Goal: Information Seeking & Learning: Learn about a topic

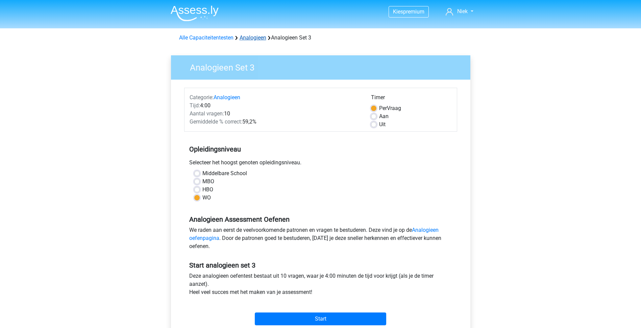
click at [250, 34] on link "Analogieen" at bounding box center [253, 37] width 27 height 6
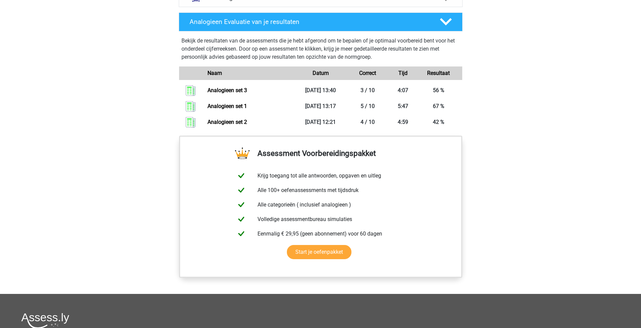
scroll to position [359, 0]
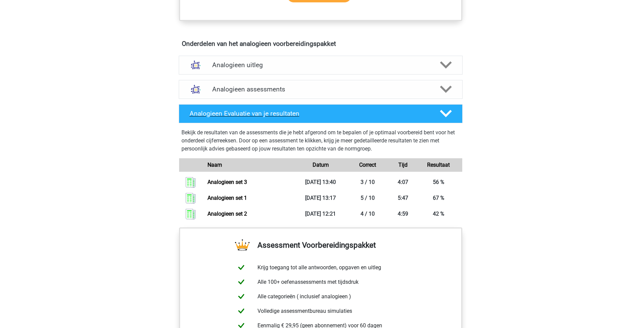
click at [442, 116] on icon at bounding box center [446, 114] width 12 height 12
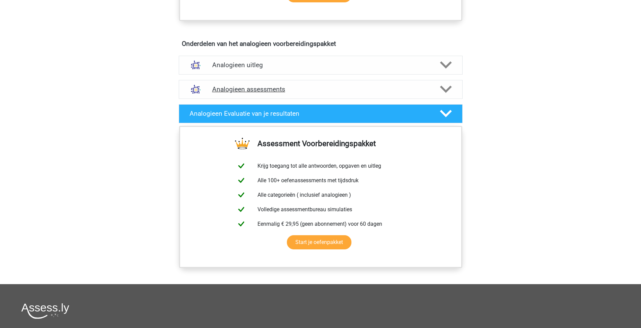
click at [439, 90] on div at bounding box center [445, 89] width 23 height 12
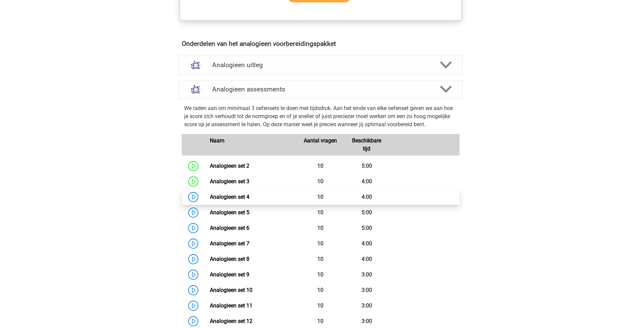
click at [248, 198] on link "Analogieen set 4" at bounding box center [230, 197] width 40 height 6
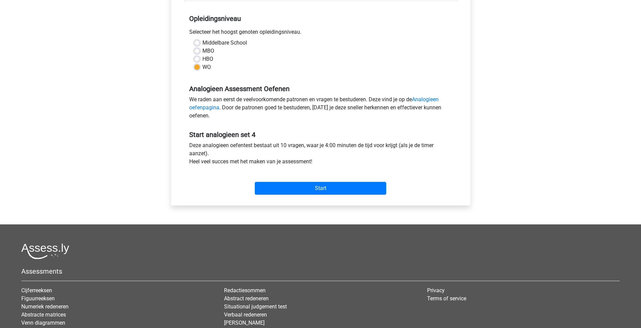
scroll to position [135, 0]
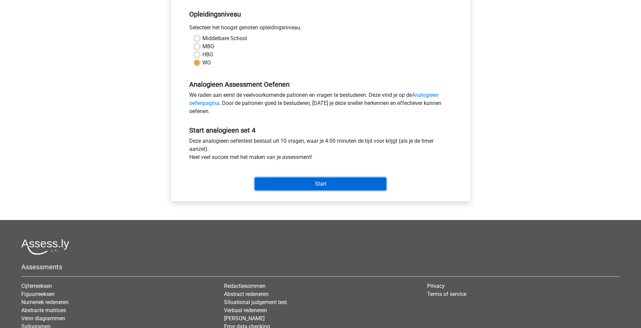
click at [315, 185] on input "Start" at bounding box center [320, 184] width 131 height 13
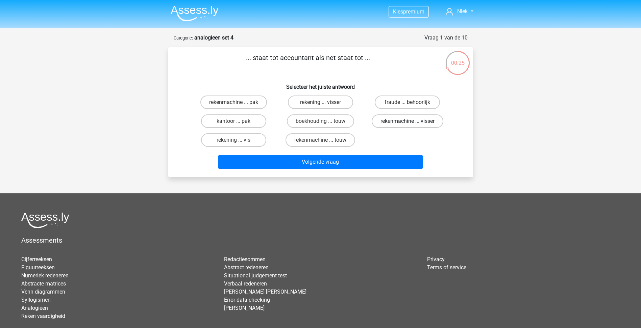
click at [385, 126] on label "rekenmachine ... visser" at bounding box center [408, 122] width 72 height 14
click at [408, 126] on input "rekenmachine ... visser" at bounding box center [410, 123] width 4 height 4
radio input "true"
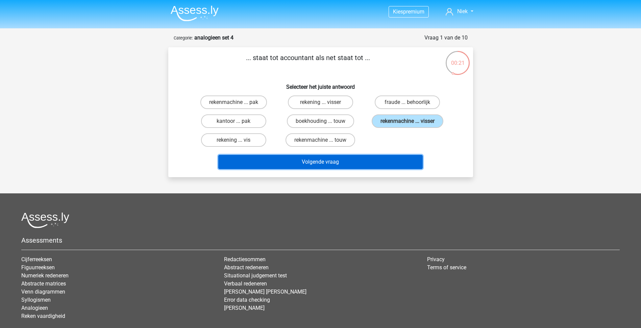
click at [365, 163] on button "Volgende vraag" at bounding box center [320, 162] width 204 height 14
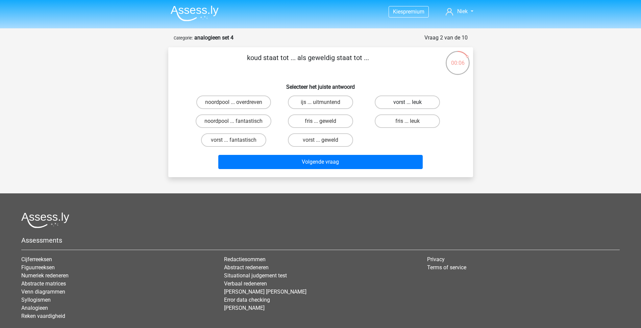
click at [422, 104] on label "vorst ... leuk" at bounding box center [407, 103] width 65 height 14
click at [412, 104] on input "vorst ... leuk" at bounding box center [410, 104] width 4 height 4
radio input "true"
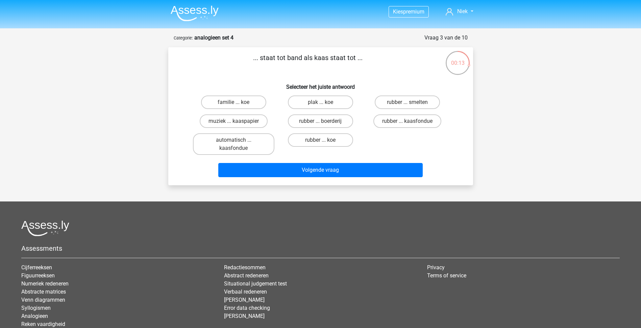
drag, startPoint x: 326, startPoint y: 140, endPoint x: 336, endPoint y: 148, distance: 12.5
click at [326, 140] on label "rubber ... koe" at bounding box center [320, 140] width 65 height 14
click at [325, 140] on input "rubber ... koe" at bounding box center [322, 142] width 4 height 4
radio input "true"
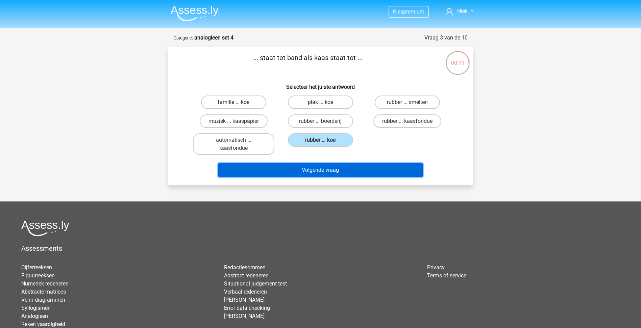
click at [320, 172] on button "Volgende vraag" at bounding box center [320, 170] width 204 height 14
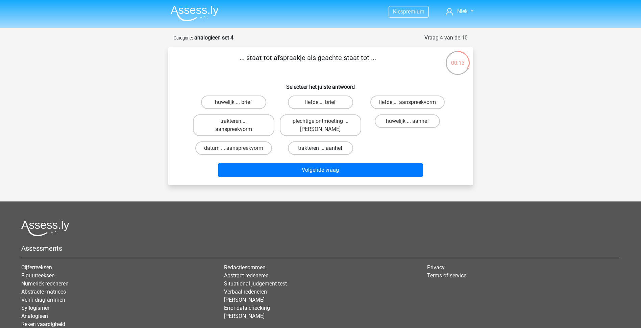
click at [336, 149] on label "trakteren ... aanhef" at bounding box center [320, 149] width 65 height 14
click at [325, 149] on input "trakteren ... aanhef" at bounding box center [322, 150] width 4 height 4
radio input "true"
click at [420, 121] on label "huwelijk ... aanhef" at bounding box center [407, 122] width 65 height 14
click at [412, 121] on input "huwelijk ... aanhef" at bounding box center [410, 123] width 4 height 4
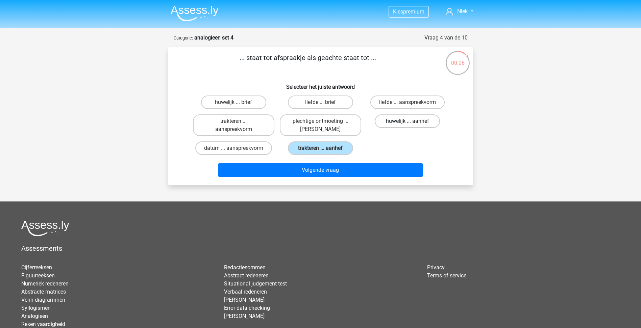
radio input "true"
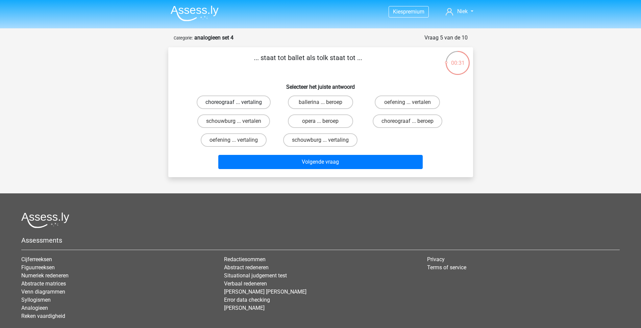
click at [256, 104] on label "choreograaf ... vertaling" at bounding box center [234, 103] width 74 height 14
click at [238, 104] on input "choreograaf ... vertaling" at bounding box center [236, 104] width 4 height 4
radio input "true"
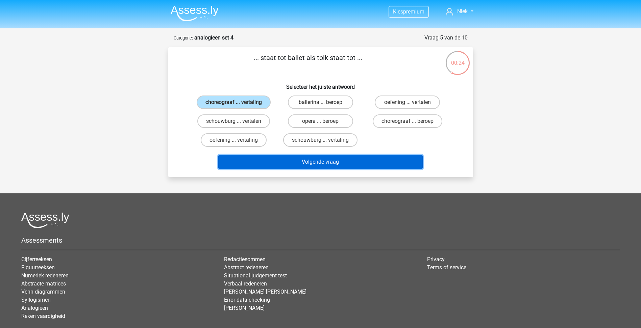
click at [335, 160] on button "Volgende vraag" at bounding box center [320, 162] width 204 height 14
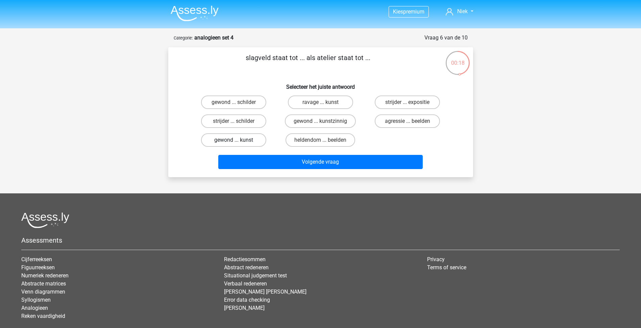
click at [254, 140] on label "gewond ... kunst" at bounding box center [233, 140] width 65 height 14
click at [238, 140] on input "gewond ... kunst" at bounding box center [236, 142] width 4 height 4
radio input "true"
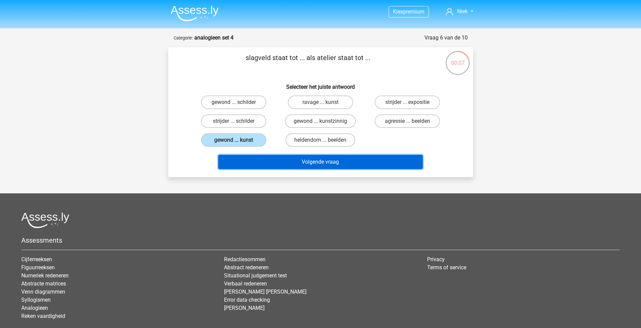
click at [307, 161] on button "Volgende vraag" at bounding box center [320, 162] width 204 height 14
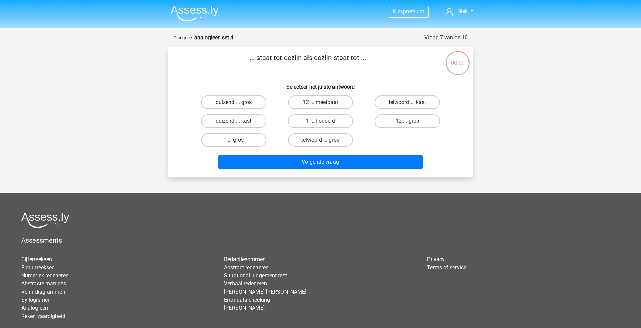
click at [252, 103] on label "duizend ... gros" at bounding box center [233, 103] width 65 height 14
click at [238, 103] on input "duizend ... gros" at bounding box center [236, 104] width 4 height 4
radio input "true"
click at [333, 105] on label "12 ... meetbaar" at bounding box center [320, 103] width 65 height 14
click at [325, 105] on input "12 ... meetbaar" at bounding box center [322, 104] width 4 height 4
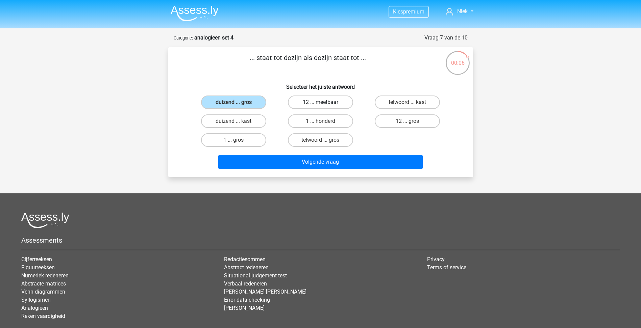
radio input "true"
click at [328, 122] on label "benzine ... zeilboot" at bounding box center [320, 122] width 65 height 14
click at [325, 122] on input "benzine ... zeilboot" at bounding box center [322, 123] width 4 height 4
radio input "true"
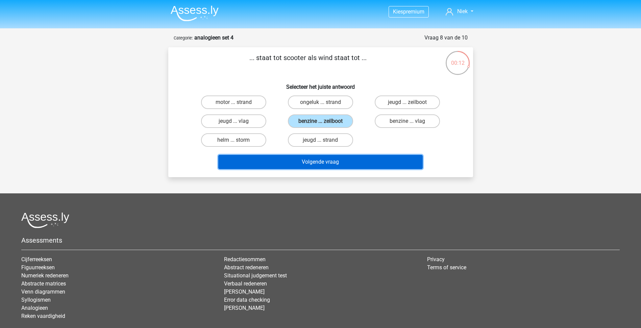
click at [327, 156] on button "Volgende vraag" at bounding box center [320, 162] width 204 height 14
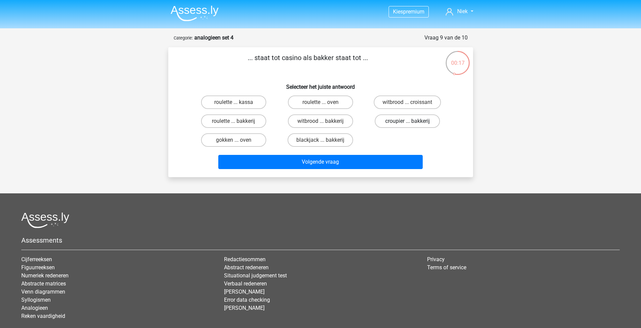
click at [395, 122] on label "croupier ... bakkerij" at bounding box center [407, 122] width 65 height 14
click at [408, 122] on input "croupier ... bakkerij" at bounding box center [410, 123] width 4 height 4
radio input "true"
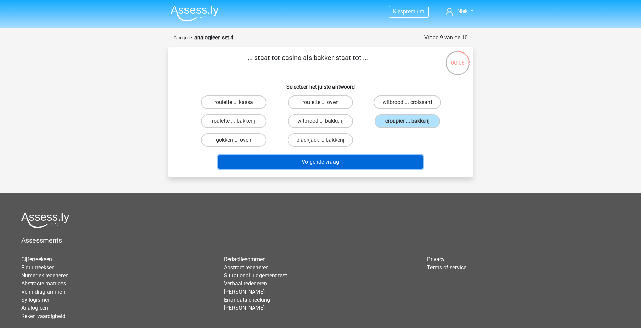
click at [350, 165] on button "Volgende vraag" at bounding box center [320, 162] width 204 height 14
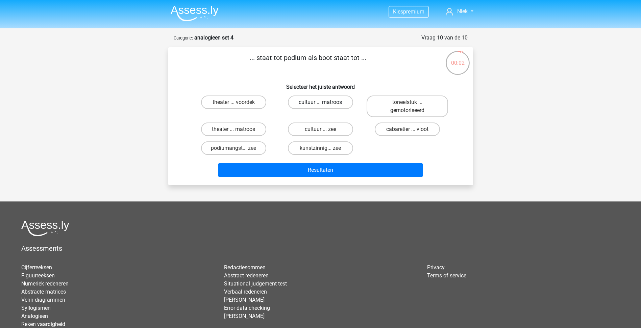
click at [326, 103] on label "cultuur ... matroos" at bounding box center [320, 103] width 65 height 14
click at [325, 103] on input "cultuur ... matroos" at bounding box center [322, 104] width 4 height 4
radio input "true"
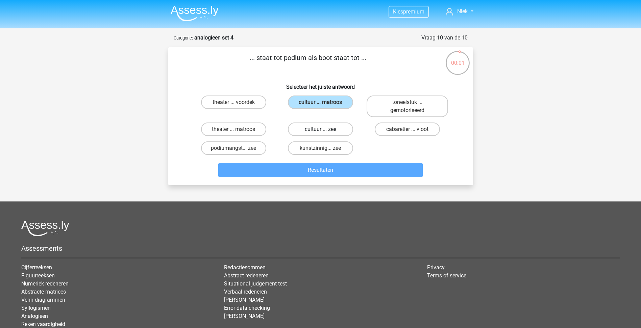
click at [330, 126] on label "cultuur ... zee" at bounding box center [320, 130] width 65 height 14
click at [325, 129] on input "cultuur ... zee" at bounding box center [322, 131] width 4 height 4
radio input "true"
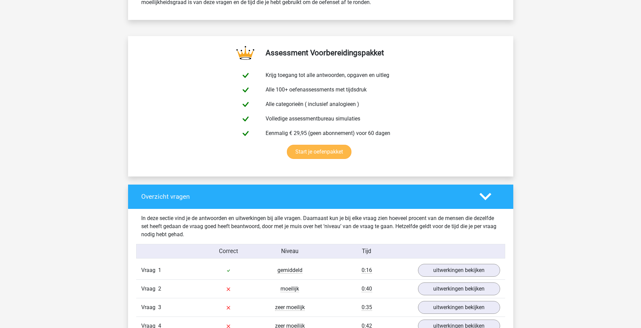
scroll to position [507, 0]
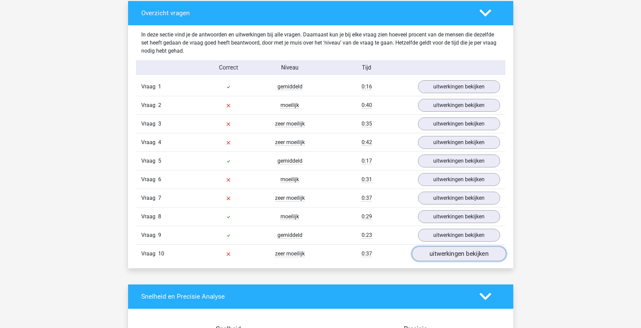
click at [461, 255] on link "uitwerkingen bekijken" at bounding box center [459, 254] width 94 height 15
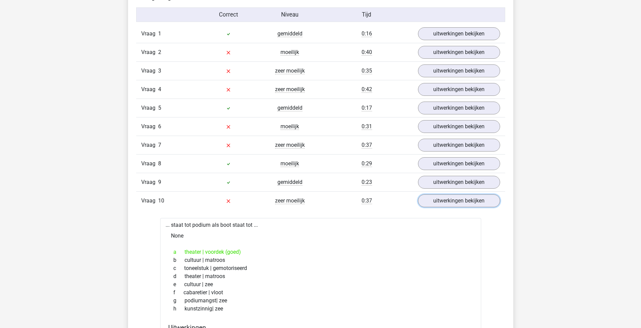
scroll to position [541, 0]
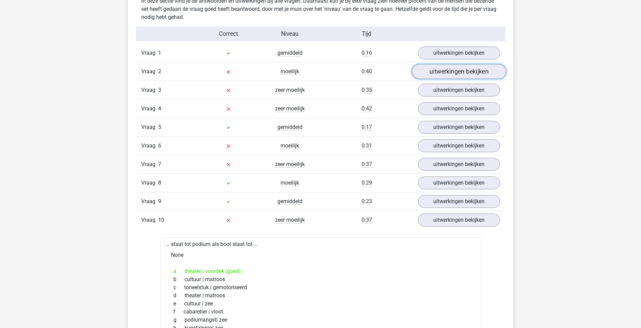
click at [480, 69] on link "uitwerkingen bekijken" at bounding box center [459, 71] width 94 height 15
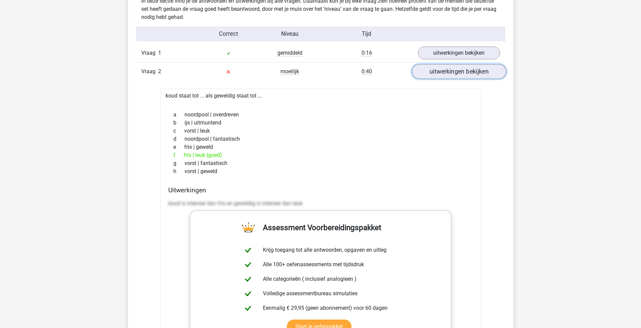
click at [470, 76] on link "uitwerkingen bekijken" at bounding box center [459, 71] width 94 height 15
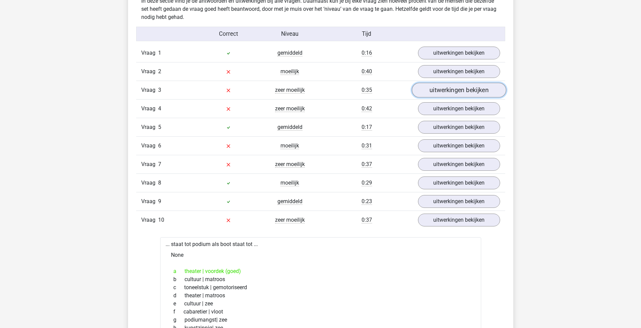
click at [478, 94] on link "uitwerkingen bekijken" at bounding box center [459, 90] width 94 height 15
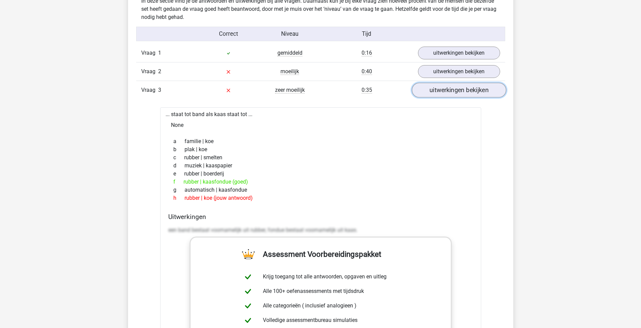
click at [477, 92] on link "uitwerkingen bekijken" at bounding box center [459, 90] width 94 height 15
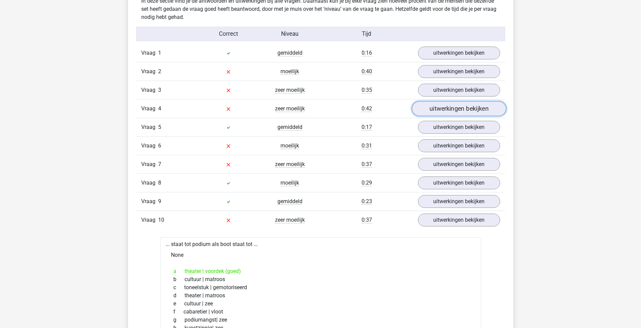
click at [478, 109] on link "uitwerkingen bekijken" at bounding box center [459, 108] width 94 height 15
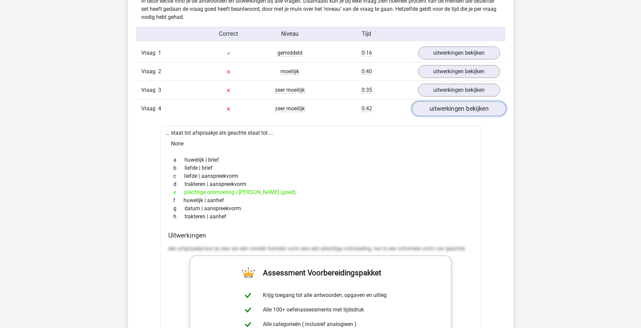
click at [477, 104] on link "uitwerkingen bekijken" at bounding box center [459, 108] width 94 height 15
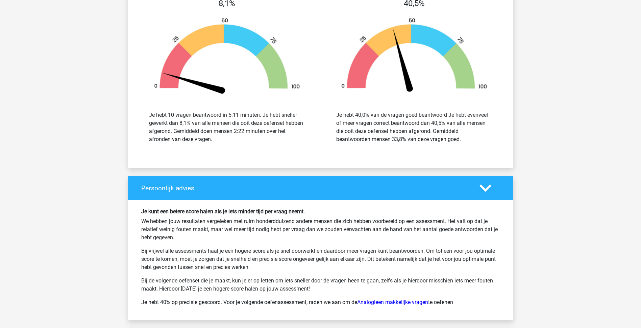
scroll to position [1149, 0]
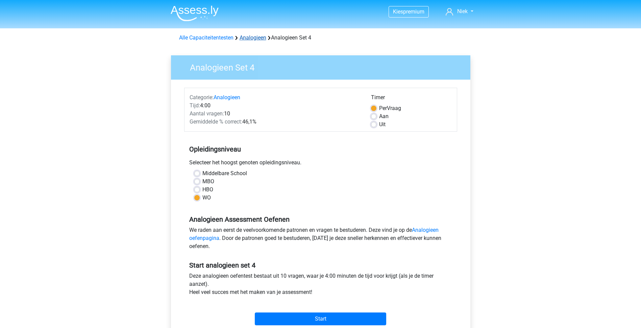
click at [244, 36] on link "Analogieen" at bounding box center [253, 37] width 27 height 6
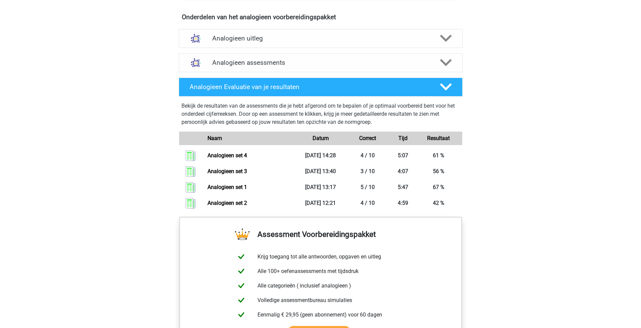
scroll to position [375, 0]
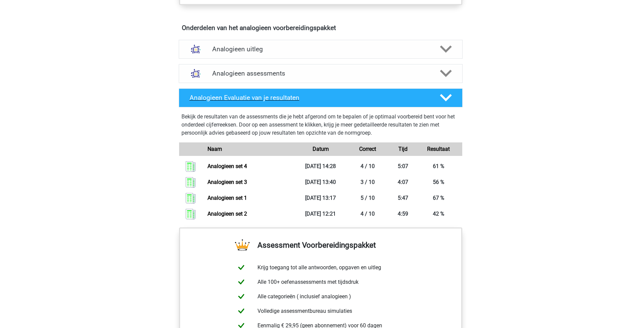
click at [413, 100] on h4 "Analogieen Evaluatie van je resultaten" at bounding box center [310, 98] width 240 height 8
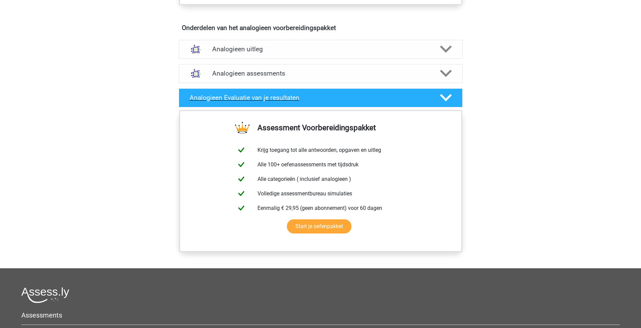
click at [436, 100] on div at bounding box center [445, 98] width 23 height 12
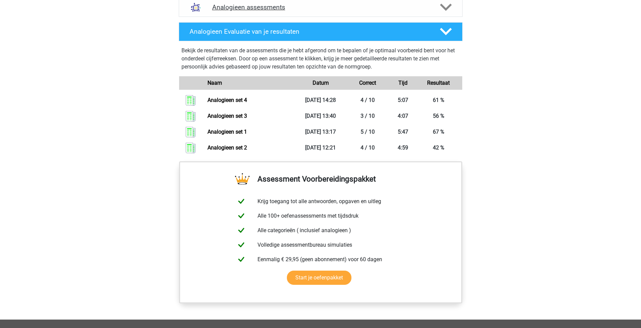
scroll to position [341, 0]
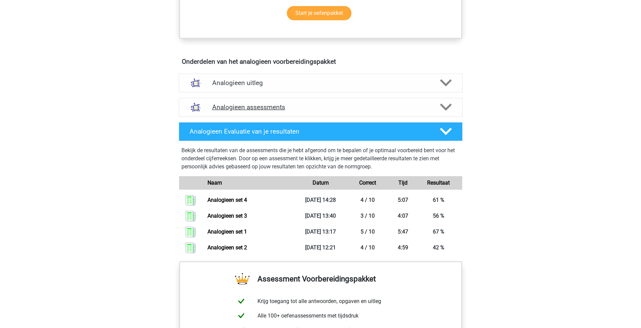
click at [279, 113] on div "Analogieen assessments" at bounding box center [321, 107] width 284 height 19
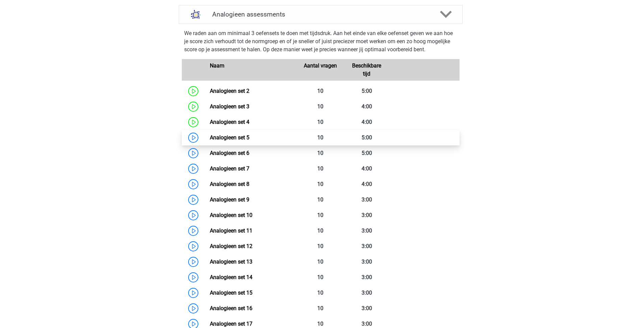
scroll to position [442, 0]
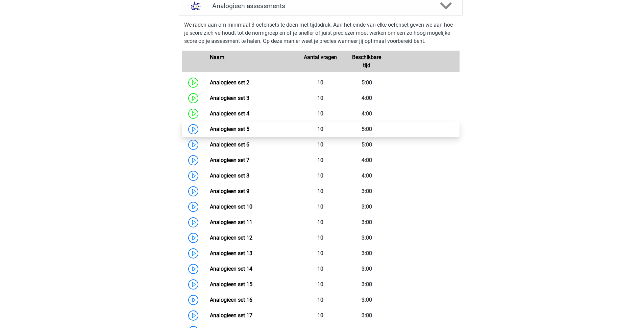
click at [230, 126] on link "Analogieen set 5" at bounding box center [230, 129] width 40 height 6
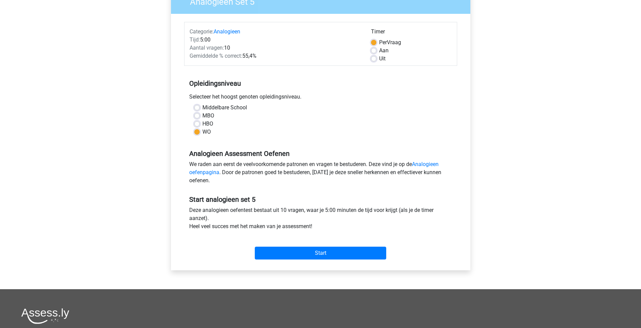
scroll to position [68, 0]
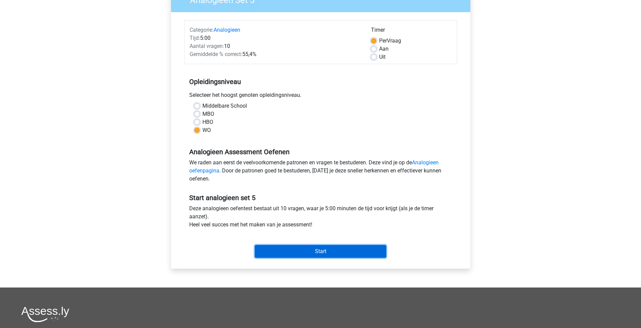
click at [332, 253] on input "Start" at bounding box center [320, 251] width 131 height 13
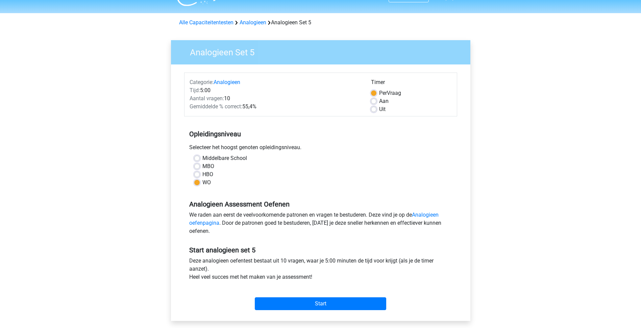
scroll to position [0, 0]
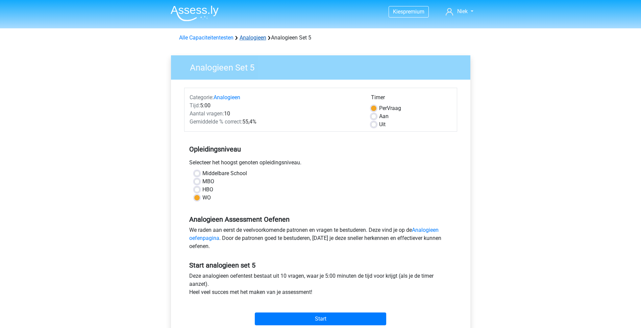
click at [255, 36] on link "Analogieen" at bounding box center [253, 37] width 27 height 6
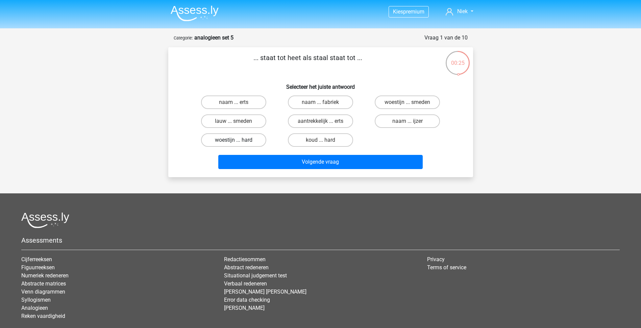
click at [247, 142] on label "woestijn ... hard" at bounding box center [233, 140] width 65 height 14
click at [238, 142] on input "woestijn ... hard" at bounding box center [236, 142] width 4 height 4
radio input "true"
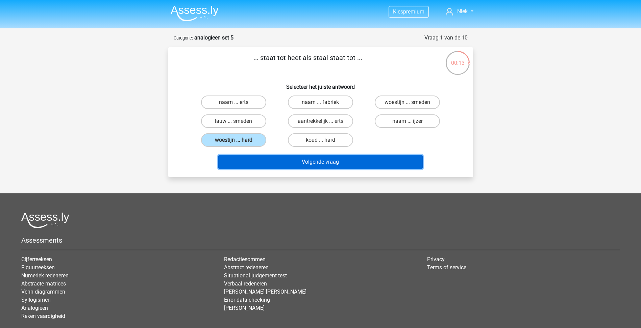
click at [339, 159] on button "Volgende vraag" at bounding box center [320, 162] width 204 height 14
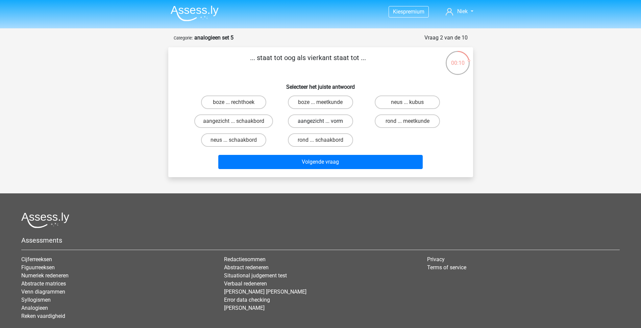
click at [342, 123] on label "aangezicht ... vorm" at bounding box center [320, 122] width 65 height 14
click at [325, 123] on input "aangezicht ... vorm" at bounding box center [322, 123] width 4 height 4
radio input "true"
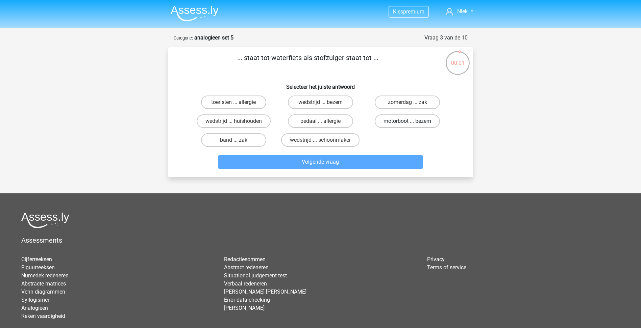
click at [407, 117] on label "motorboot ... bezem" at bounding box center [407, 122] width 65 height 14
click at [408, 121] on input "motorboot ... bezem" at bounding box center [410, 123] width 4 height 4
radio input "true"
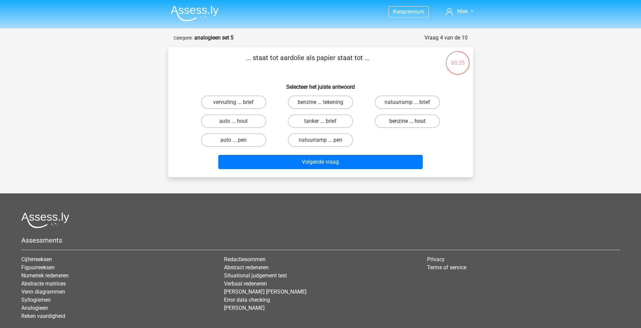
click at [400, 120] on label "benzine ... hout" at bounding box center [407, 122] width 65 height 14
click at [408, 121] on input "benzine ... hout" at bounding box center [410, 123] width 4 height 4
radio input "true"
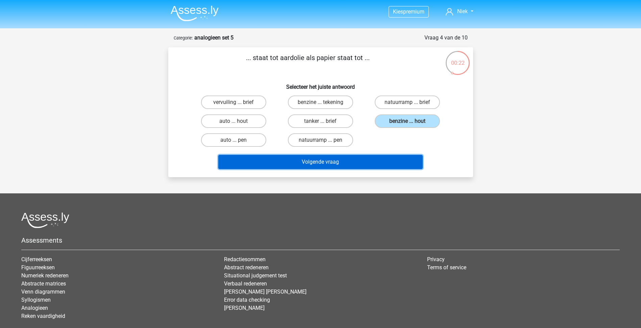
click at [350, 165] on button "Volgende vraag" at bounding box center [320, 162] width 204 height 14
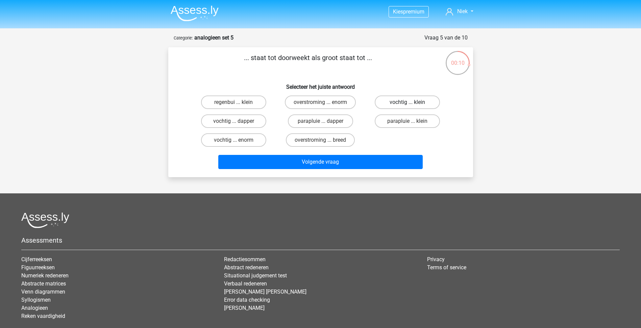
click at [409, 98] on label "vochtig ... klein" at bounding box center [407, 103] width 65 height 14
click at [409, 102] on input "vochtig ... klein" at bounding box center [410, 104] width 4 height 4
radio input "true"
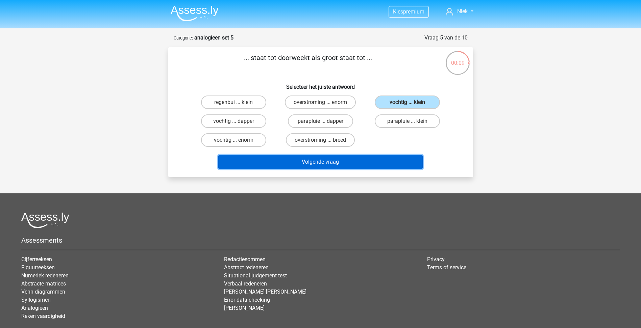
click at [368, 156] on button "Volgende vraag" at bounding box center [320, 162] width 204 height 14
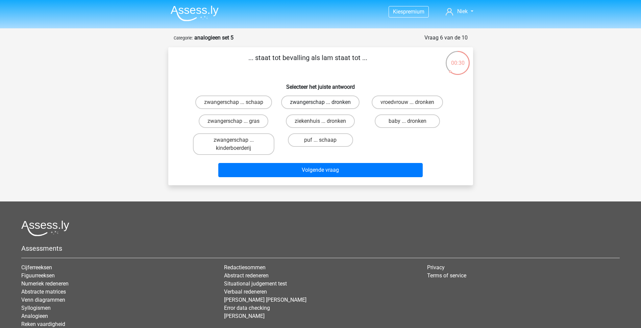
click at [338, 104] on label "zwangerschap ... dronken" at bounding box center [320, 103] width 78 height 14
click at [325, 104] on input "zwangerschap ... dronken" at bounding box center [322, 104] width 4 height 4
radio input "true"
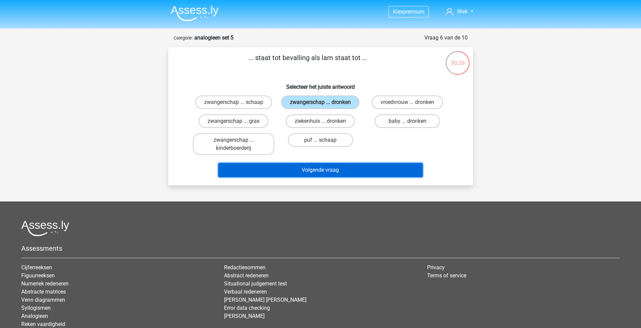
click at [339, 168] on button "Volgende vraag" at bounding box center [320, 170] width 204 height 14
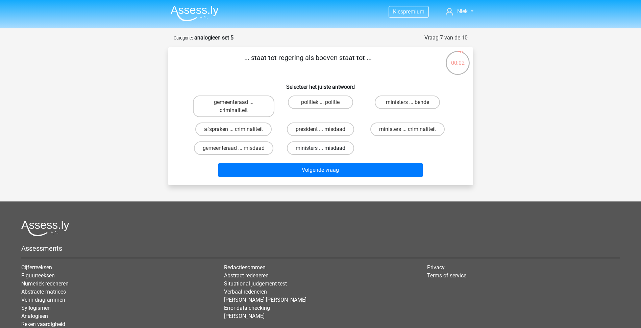
click at [313, 149] on label "ministers ... misdaad" at bounding box center [320, 149] width 67 height 14
click at [320, 149] on input "ministers ... misdaad" at bounding box center [322, 150] width 4 height 4
radio input "true"
click at [251, 101] on label "ober ... strijkstok" at bounding box center [233, 103] width 65 height 14
click at [238, 102] on input "ober ... strijkstok" at bounding box center [236, 104] width 4 height 4
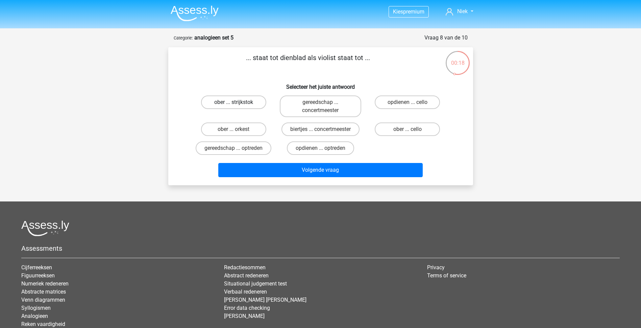
radio input "true"
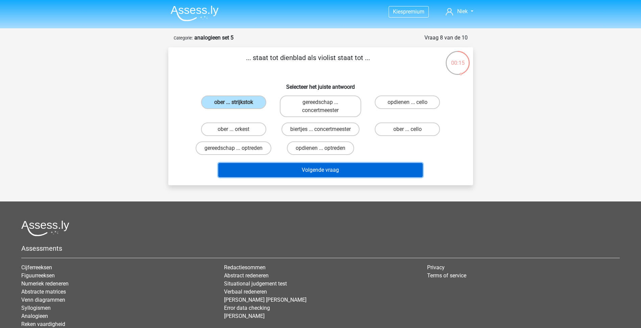
click at [318, 164] on button "Volgende vraag" at bounding box center [320, 170] width 204 height 14
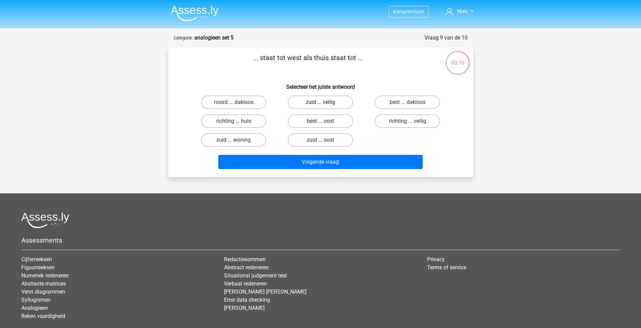
click at [328, 103] on label "zuid ... veilig" at bounding box center [320, 103] width 65 height 14
click at [325, 103] on input "zuid ... veilig" at bounding box center [322, 104] width 4 height 4
radio input "true"
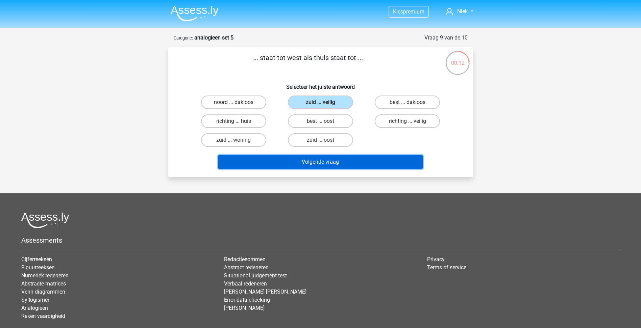
click at [325, 163] on button "Volgende vraag" at bounding box center [320, 162] width 204 height 14
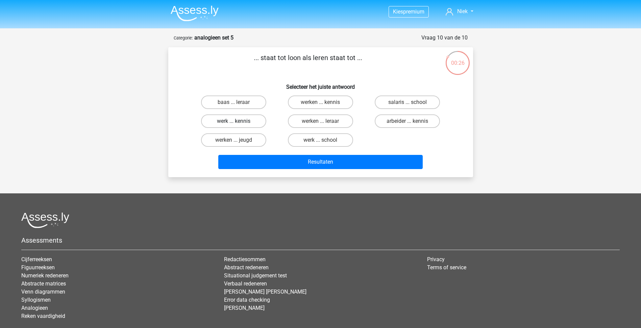
click at [249, 123] on label "werk ... kennis" at bounding box center [233, 122] width 65 height 14
click at [238, 123] on input "werk ... kennis" at bounding box center [236, 123] width 4 height 4
radio input "true"
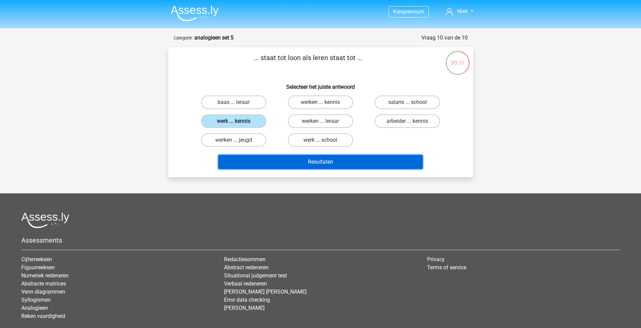
click at [319, 161] on button "Resultaten" at bounding box center [320, 162] width 204 height 14
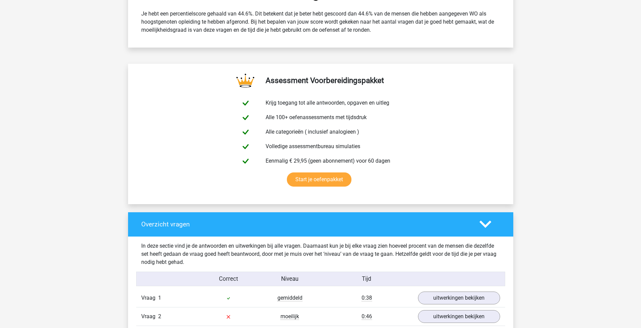
scroll to position [473, 0]
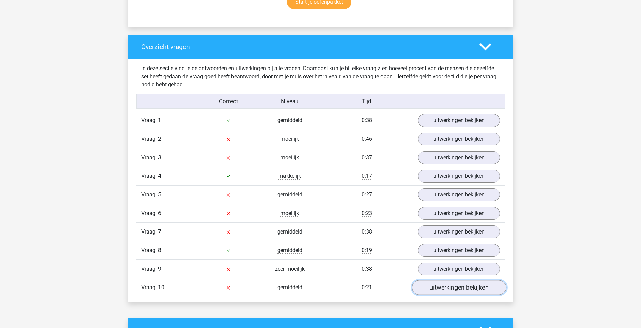
click at [444, 289] on link "uitwerkingen bekijken" at bounding box center [459, 287] width 94 height 15
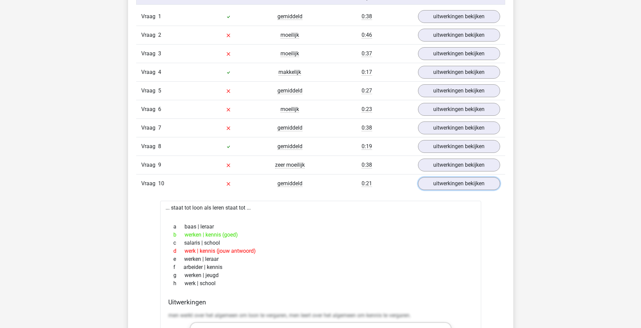
scroll to position [541, 0]
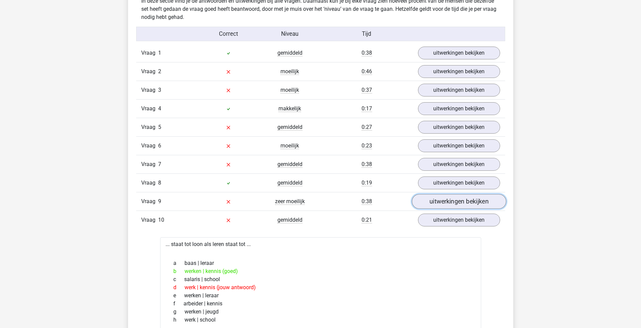
click at [449, 202] on link "uitwerkingen bekijken" at bounding box center [459, 201] width 94 height 15
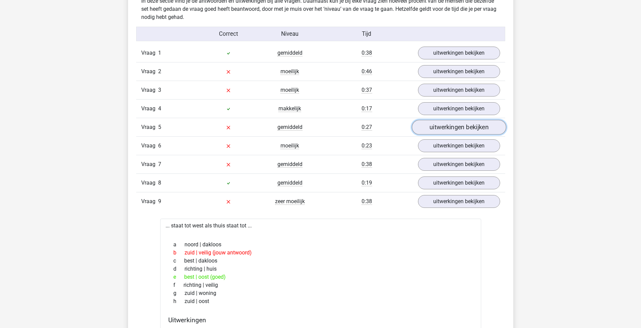
click at [467, 127] on link "uitwerkingen bekijken" at bounding box center [459, 127] width 94 height 15
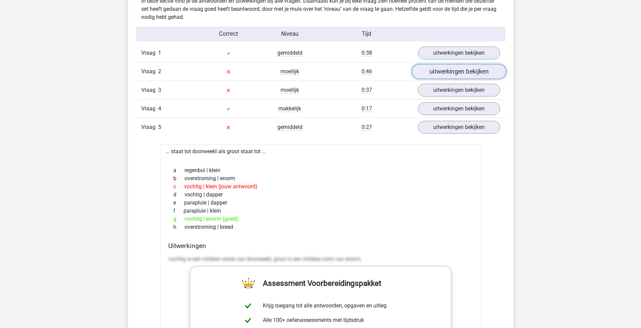
click at [460, 75] on link "uitwerkingen bekijken" at bounding box center [459, 71] width 94 height 15
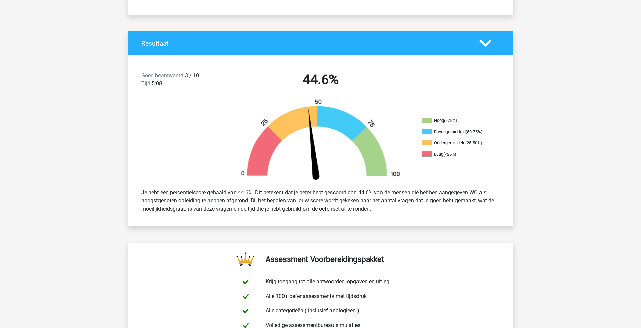
scroll to position [0, 0]
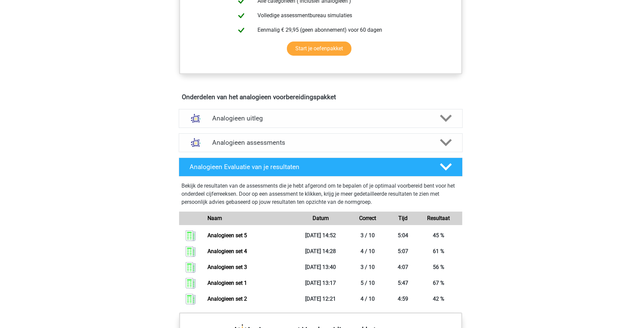
scroll to position [270, 0]
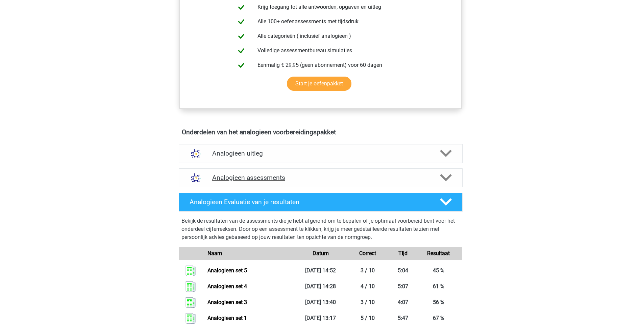
click at [268, 180] on h4 "Analogieen assessments" at bounding box center [320, 178] width 217 height 8
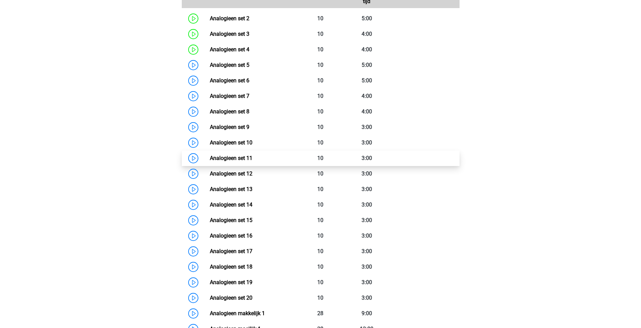
scroll to position [507, 0]
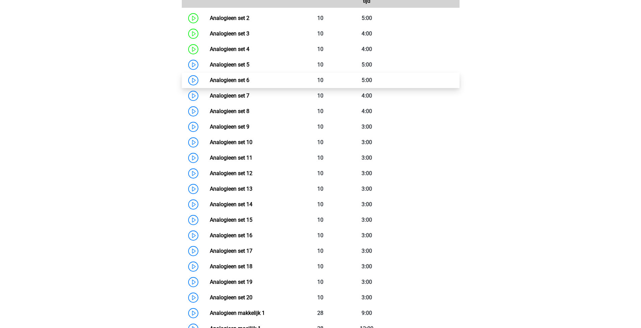
click at [237, 83] on link "Analogieen set 6" at bounding box center [230, 80] width 40 height 6
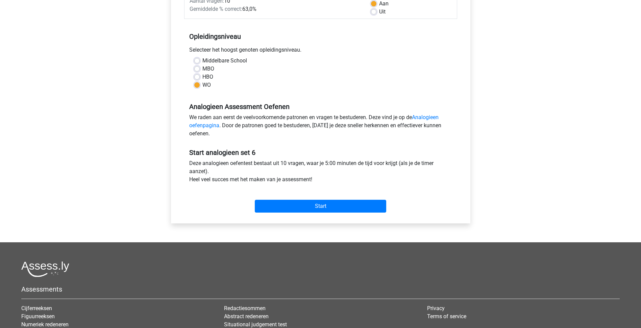
scroll to position [205, 0]
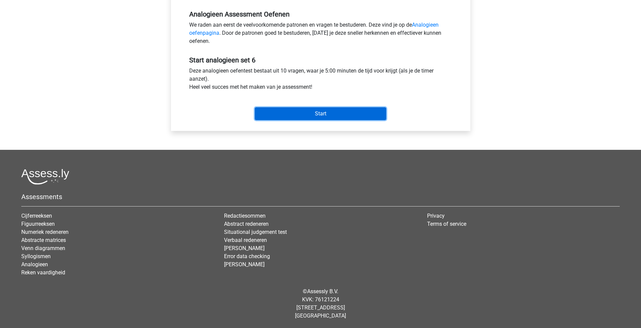
click at [308, 117] on input "Start" at bounding box center [320, 113] width 131 height 13
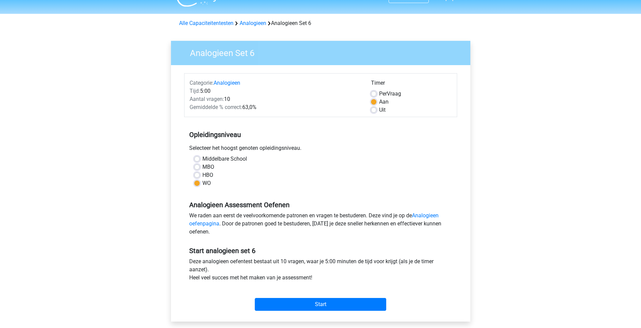
scroll to position [3, 0]
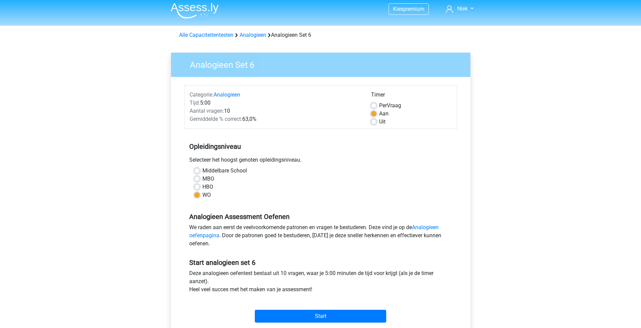
click at [405, 104] on div "Per Vraag" at bounding box center [411, 106] width 81 height 8
click at [385, 101] on div "Timer" at bounding box center [411, 96] width 81 height 11
drag, startPoint x: 384, startPoint y: 103, endPoint x: 380, endPoint y: 105, distance: 4.2
click at [383, 104] on span "Per" at bounding box center [383, 105] width 8 height 6
click at [376, 104] on input "Per Vraag" at bounding box center [373, 105] width 5 height 7
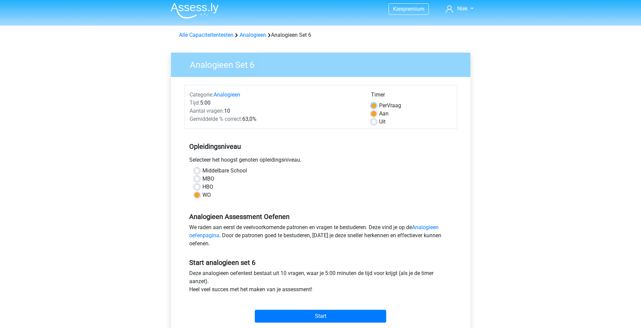
radio input "true"
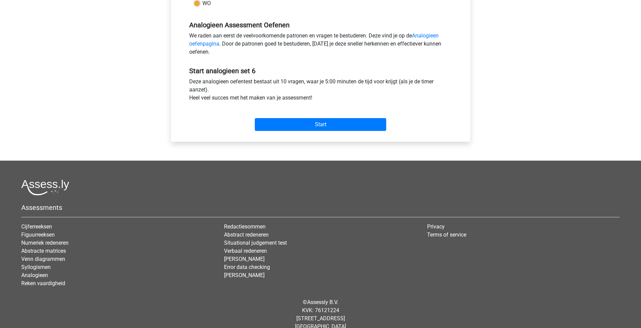
scroll to position [205, 0]
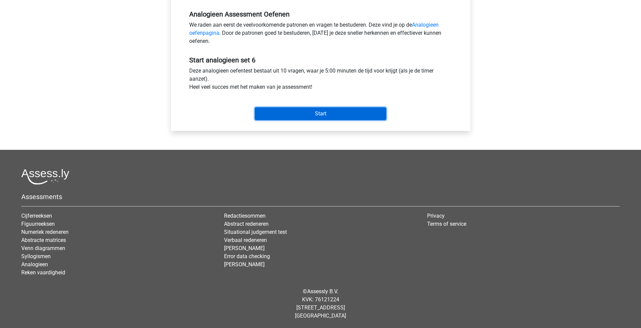
click at [327, 119] on input "Start" at bounding box center [320, 113] width 131 height 13
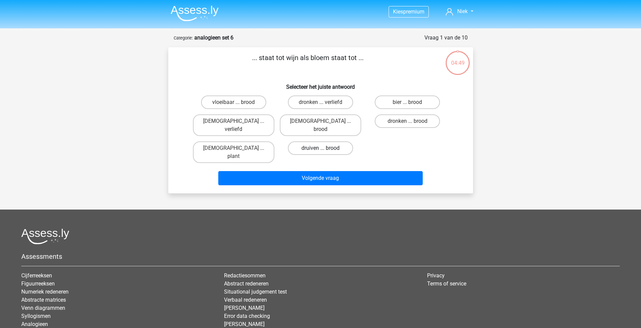
click at [323, 142] on label "druiven ... brood" at bounding box center [320, 149] width 65 height 14
click at [323, 148] on input "druiven ... brood" at bounding box center [322, 150] width 4 height 4
radio input "true"
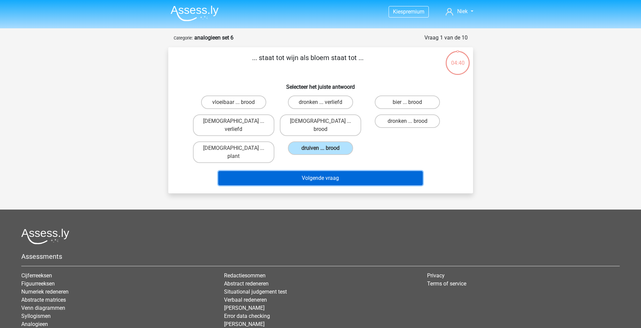
click at [333, 171] on button "Volgende vraag" at bounding box center [320, 178] width 204 height 14
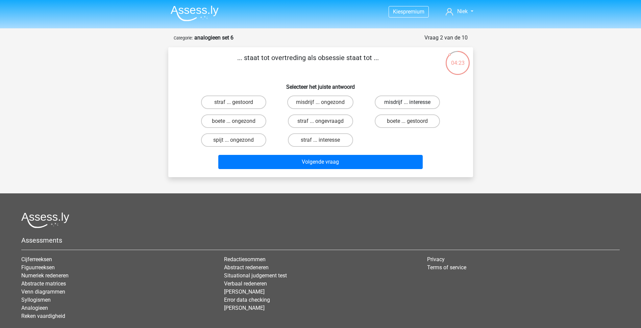
click at [433, 101] on label "misdrijf ... interesse" at bounding box center [407, 103] width 65 height 14
click at [412, 102] on input "misdrijf ... interesse" at bounding box center [410, 104] width 4 height 4
radio input "true"
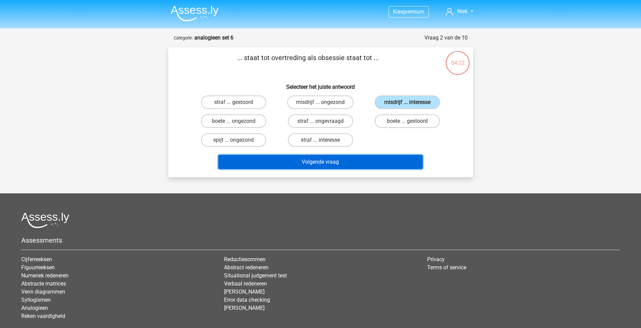
click at [364, 159] on button "Volgende vraag" at bounding box center [320, 162] width 204 height 14
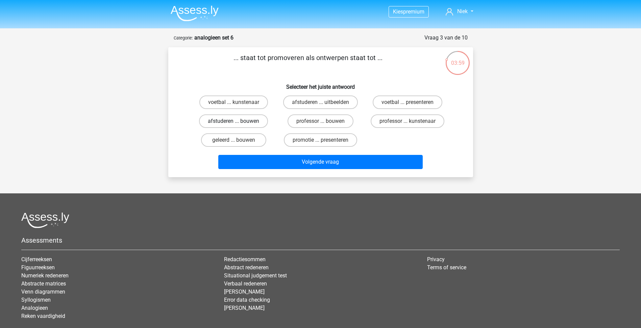
click at [247, 122] on label "afstuderen ... bouwen" at bounding box center [233, 122] width 69 height 14
click at [238, 122] on input "afstuderen ... bouwen" at bounding box center [236, 123] width 4 height 4
radio input "true"
click at [399, 122] on label "professor ... kunstenaar" at bounding box center [408, 122] width 74 height 14
click at [408, 122] on input "professor ... kunstenaar" at bounding box center [410, 123] width 4 height 4
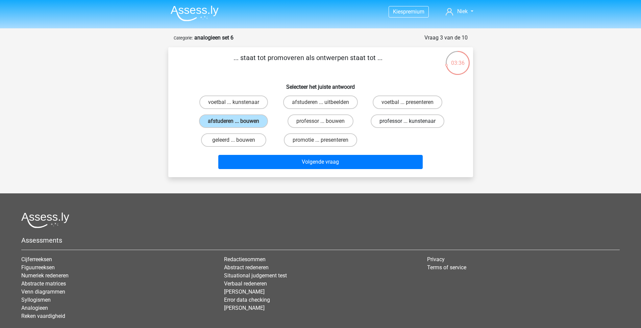
radio input "true"
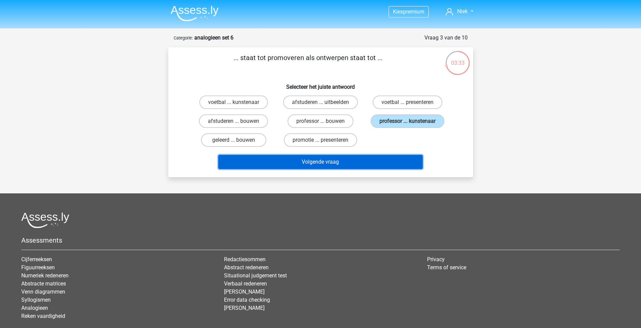
click at [362, 159] on button "Volgende vraag" at bounding box center [320, 162] width 204 height 14
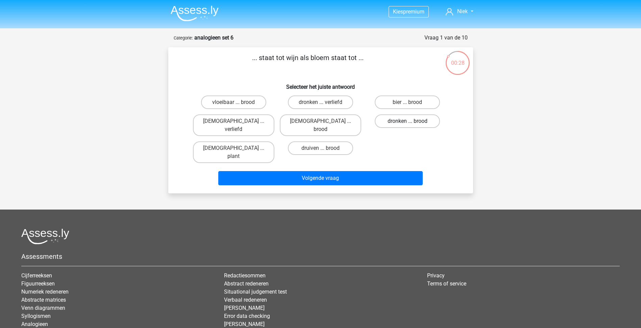
click at [400, 124] on label "dronken ... brood" at bounding box center [407, 122] width 65 height 14
click at [408, 124] on input "dronken ... brood" at bounding box center [410, 123] width 4 height 4
radio input "true"
click at [327, 142] on label "druiven ... brood" at bounding box center [320, 149] width 65 height 14
click at [325, 148] on input "druiven ... brood" at bounding box center [322, 150] width 4 height 4
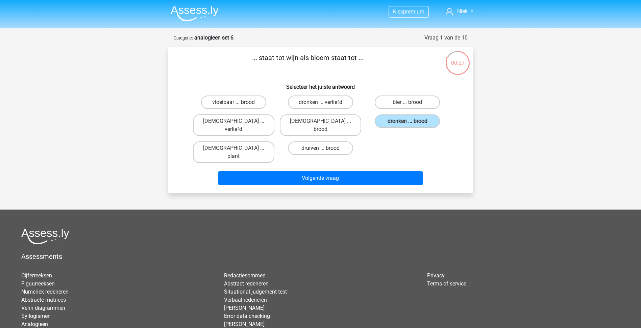
radio input "true"
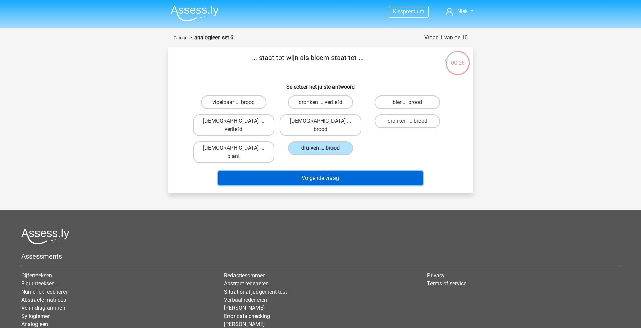
click at [330, 171] on button "Volgende vraag" at bounding box center [320, 178] width 204 height 14
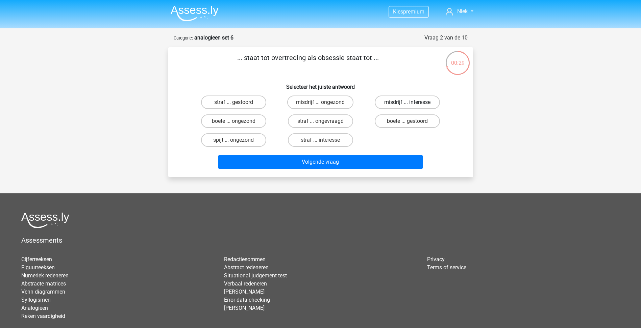
click at [413, 104] on label "misdrijf ... interesse" at bounding box center [407, 103] width 65 height 14
click at [412, 104] on input "misdrijf ... interesse" at bounding box center [410, 104] width 4 height 4
radio input "true"
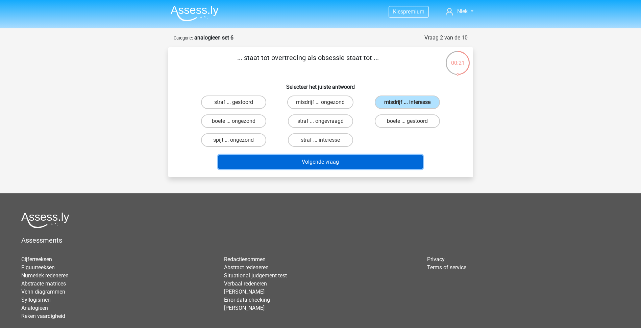
click at [348, 162] on button "Volgende vraag" at bounding box center [320, 162] width 204 height 14
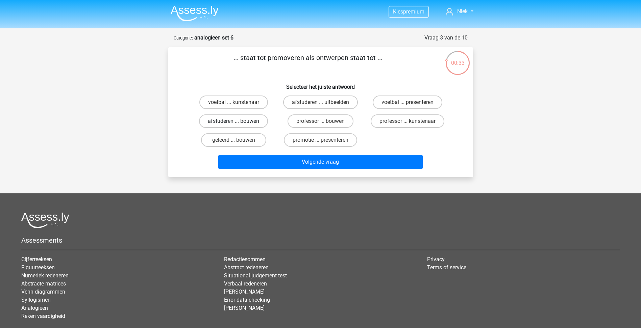
click at [243, 124] on label "afstuderen ... bouwen" at bounding box center [233, 122] width 69 height 14
click at [238, 124] on input "afstuderen ... bouwen" at bounding box center [236, 123] width 4 height 4
radio input "true"
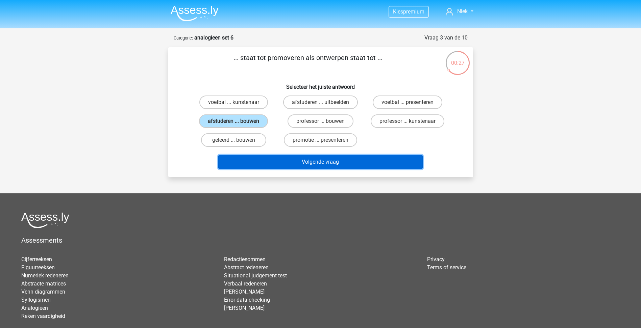
click at [337, 160] on button "Volgende vraag" at bounding box center [320, 162] width 204 height 14
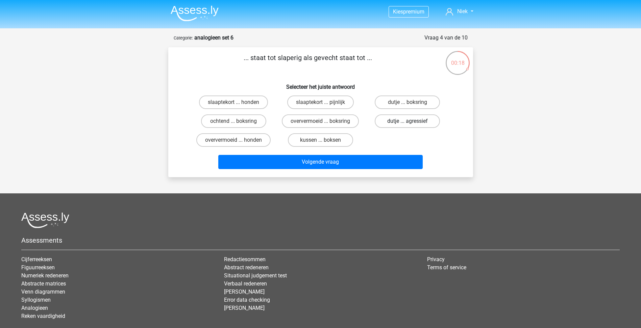
click at [394, 122] on label "dutje ... agressief" at bounding box center [407, 122] width 65 height 14
click at [408, 122] on input "dutje ... agressief" at bounding box center [410, 123] width 4 height 4
radio input "true"
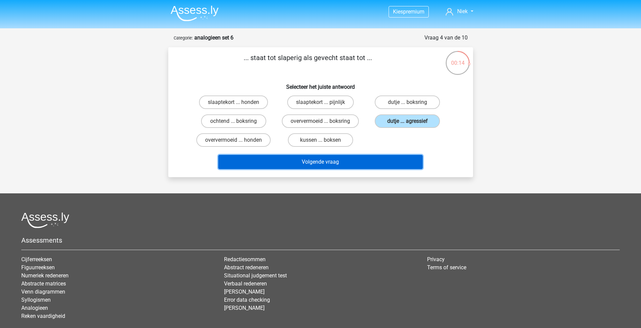
click at [370, 160] on button "Volgende vraag" at bounding box center [320, 162] width 204 height 14
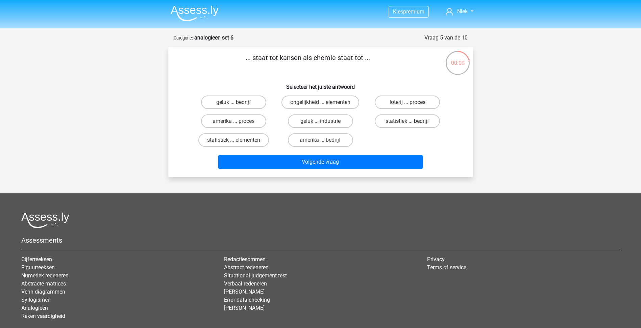
click at [394, 122] on label "statistiek ... bedrijf" at bounding box center [407, 122] width 65 height 14
click at [408, 122] on input "statistiek ... bedrijf" at bounding box center [410, 123] width 4 height 4
radio input "true"
click at [332, 127] on label "geluk ... industrie" at bounding box center [320, 122] width 65 height 14
click at [325, 126] on input "geluk ... industrie" at bounding box center [322, 123] width 4 height 4
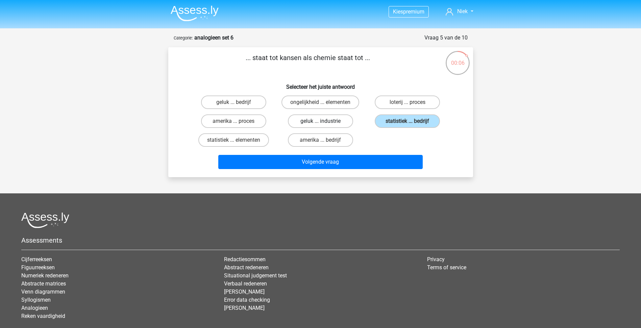
radio input "true"
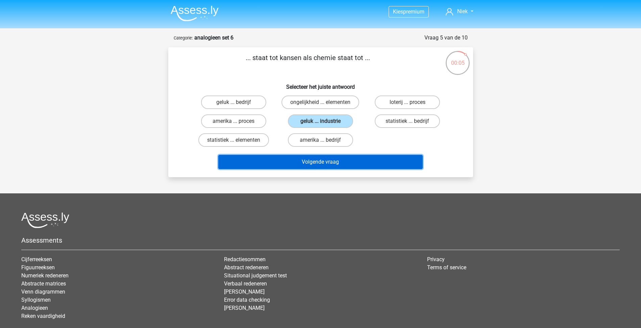
click at [338, 162] on button "Volgende vraag" at bounding box center [320, 162] width 204 height 14
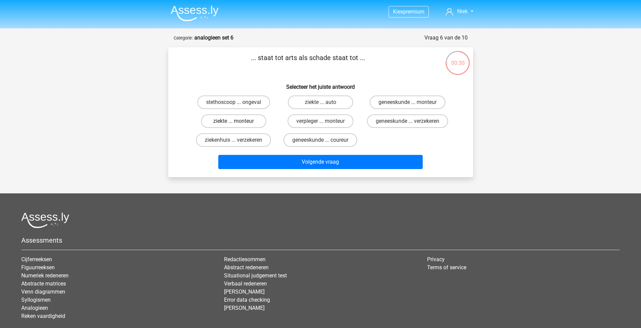
click at [234, 120] on label "ziekte ... monteur" at bounding box center [233, 122] width 65 height 14
click at [234, 121] on input "ziekte ... monteur" at bounding box center [236, 123] width 4 height 4
radio input "true"
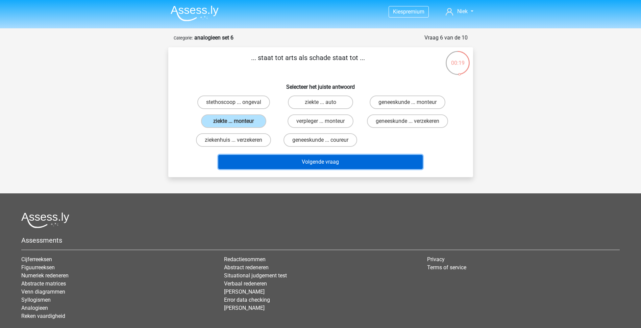
click at [289, 169] on button "Volgende vraag" at bounding box center [320, 162] width 204 height 14
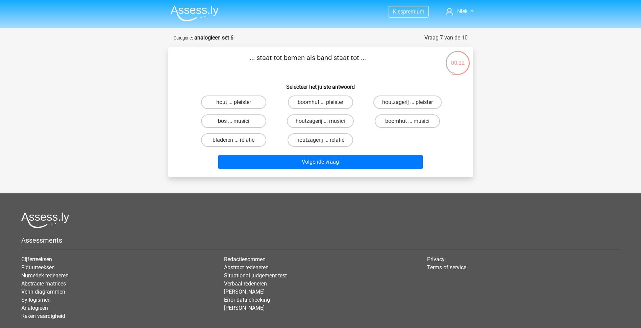
click at [251, 122] on label "bos ... musici" at bounding box center [233, 122] width 65 height 14
click at [238, 122] on input "bos ... musici" at bounding box center [236, 123] width 4 height 4
radio input "true"
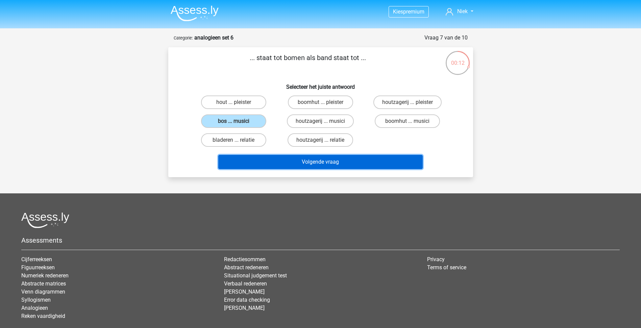
click at [308, 155] on button "Volgende vraag" at bounding box center [320, 162] width 204 height 14
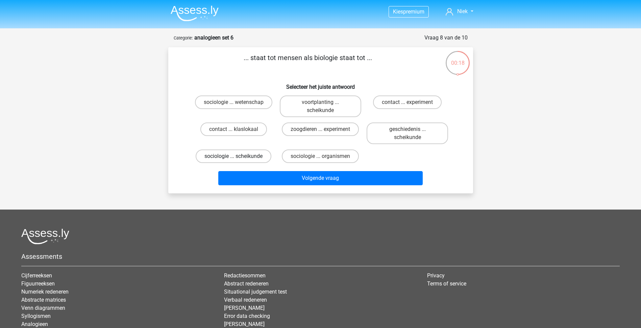
click at [246, 156] on label "sociologie ... scheikunde" at bounding box center [234, 157] width 76 height 14
click at [238, 156] on input "sociologie ... scheikunde" at bounding box center [236, 158] width 4 height 4
radio input "true"
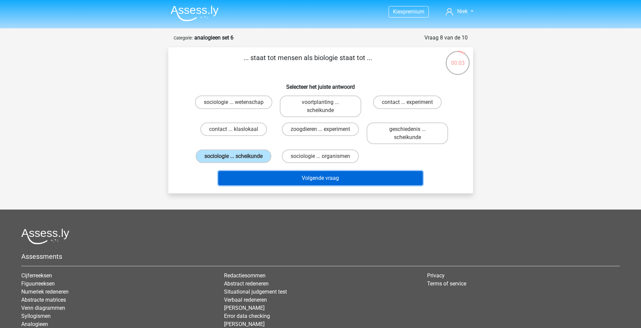
click at [335, 175] on button "Volgende vraag" at bounding box center [320, 178] width 204 height 14
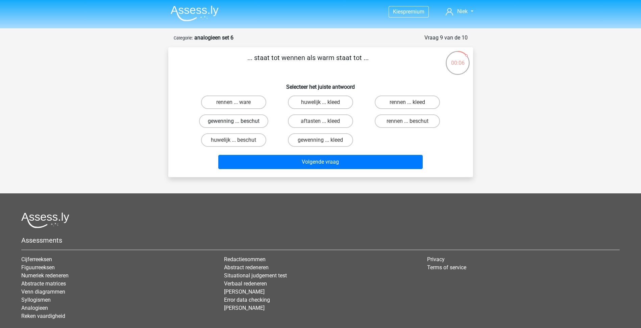
click at [252, 124] on label "gewenning ... beschut" at bounding box center [233, 122] width 69 height 14
click at [238, 124] on input "gewenning ... beschut" at bounding box center [236, 123] width 4 height 4
radio input "true"
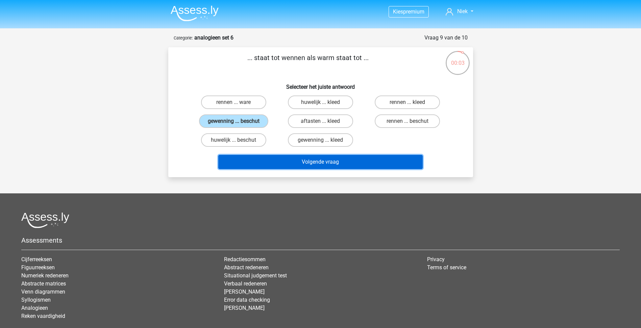
click at [292, 160] on button "Volgende vraag" at bounding box center [320, 162] width 204 height 14
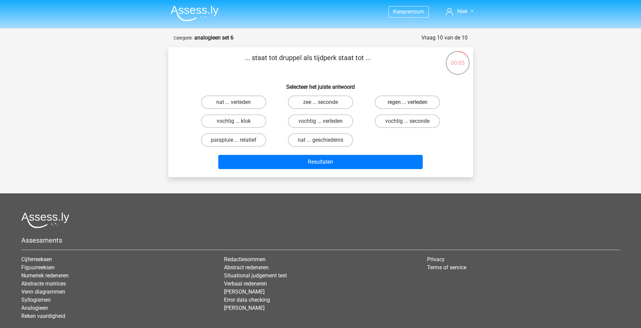
click at [415, 103] on label "regen ... verleden" at bounding box center [407, 103] width 65 height 14
click at [412, 103] on input "regen ... verleden" at bounding box center [410, 104] width 4 height 4
radio input "true"
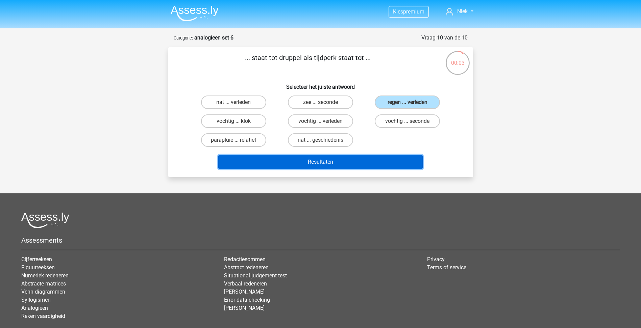
click at [348, 162] on button "Resultaten" at bounding box center [320, 162] width 204 height 14
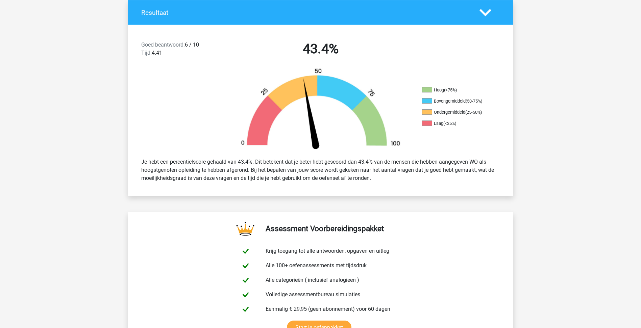
scroll to position [135, 0]
